Goal: Information Seeking & Learning: Learn about a topic

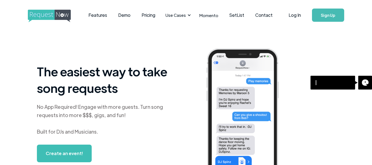
select select "English"
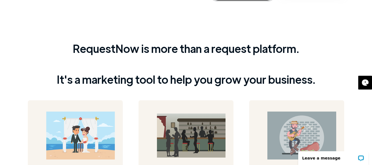
scroll to position [110, 0]
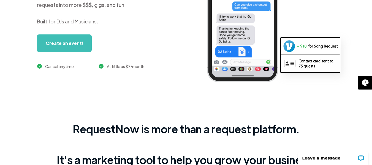
click at [60, 44] on link "Create an event!" at bounding box center [64, 43] width 55 height 18
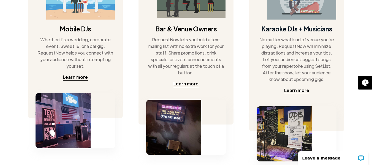
scroll to position [357, 0]
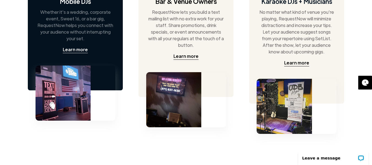
click at [79, 45] on div "Mobile DJs Whether it's a wedding, corporate event, Sweet 16, or a bar gig, Req…" at bounding box center [75, 11] width 95 height 157
click at [81, 50] on div "Learn more" at bounding box center [75, 49] width 25 height 7
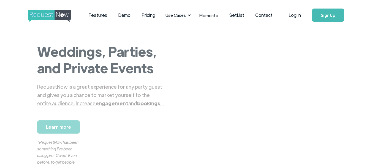
select select "English"
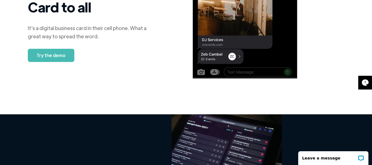
scroll to position [522, 0]
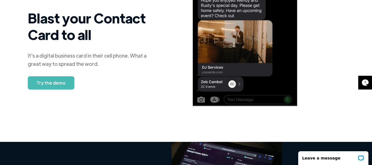
click at [60, 81] on link "Try the demo" at bounding box center [51, 82] width 46 height 13
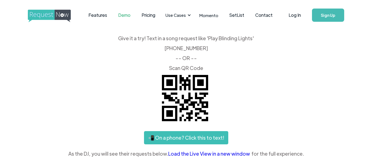
select select "English"
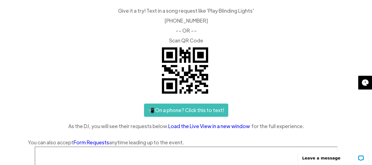
click at [218, 126] on link "Load the Live View in a new window" at bounding box center [209, 126] width 83 height 8
